Goal: Task Accomplishment & Management: Manage account settings

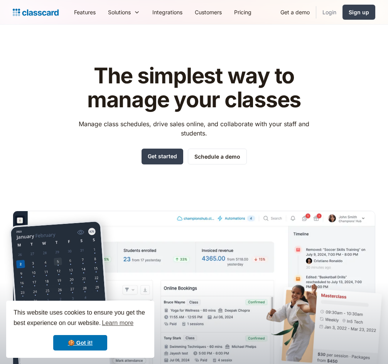
click at [333, 13] on link "Login" at bounding box center [329, 11] width 26 height 17
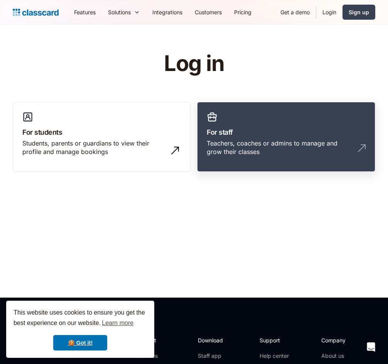
click at [224, 136] on h3 "For staff" at bounding box center [286, 132] width 159 height 10
